Goal: Find specific page/section: Find specific page/section

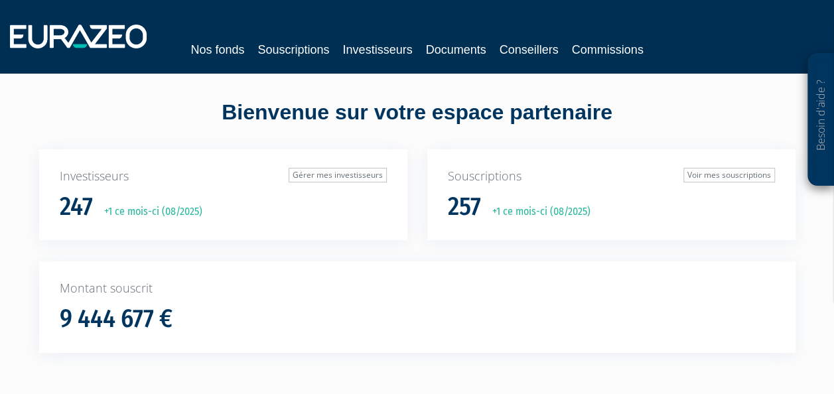
scroll to position [101, 0]
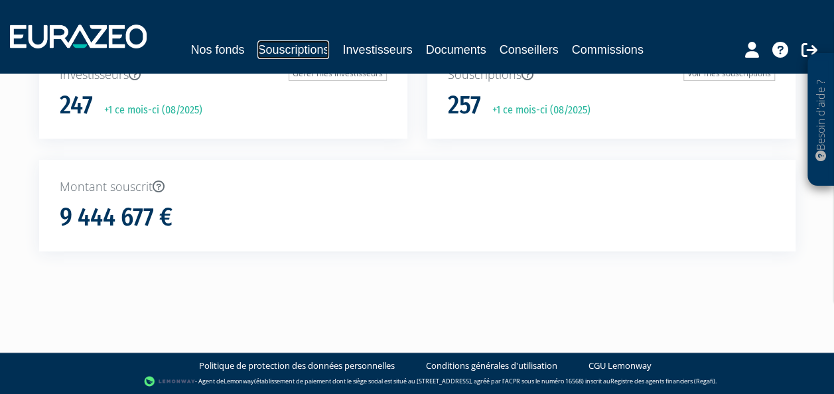
click at [301, 40] on link "Souscriptions" at bounding box center [293, 49] width 72 height 19
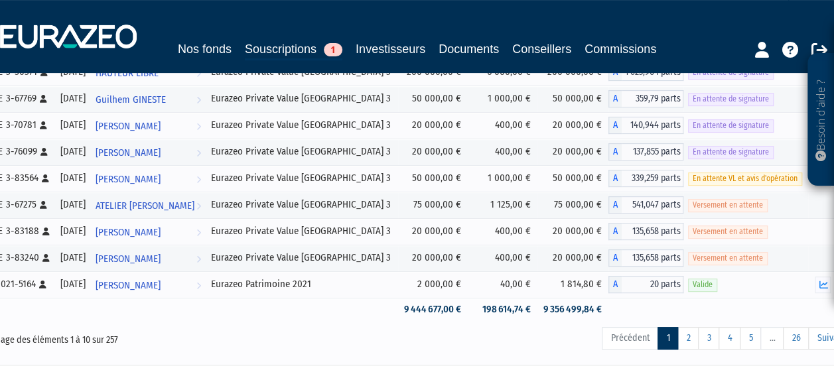
scroll to position [133, 0]
